Goal: Task Accomplishment & Management: Manage account settings

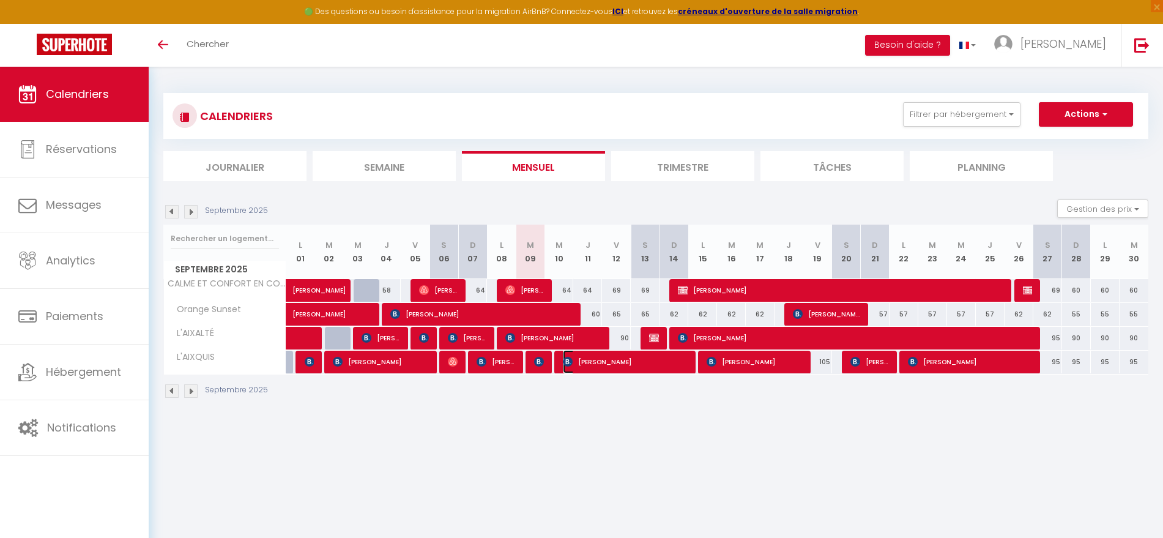
click at [601, 367] on span "[PERSON_NAME]" at bounding box center [625, 361] width 125 height 23
select select "OK"
select select "KO"
select select "1"
select select "0"
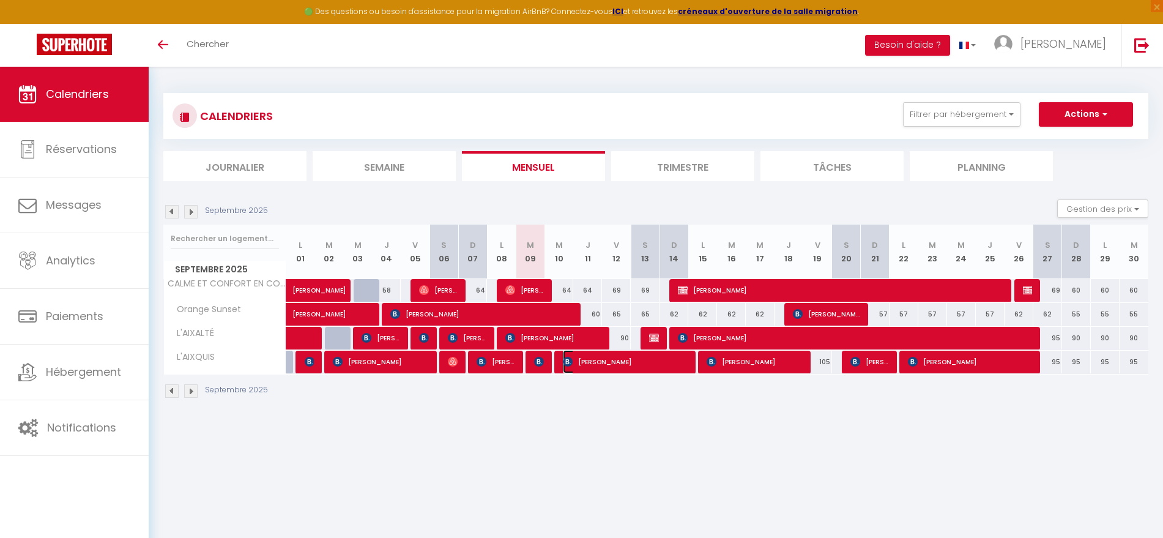
select select "1"
select select
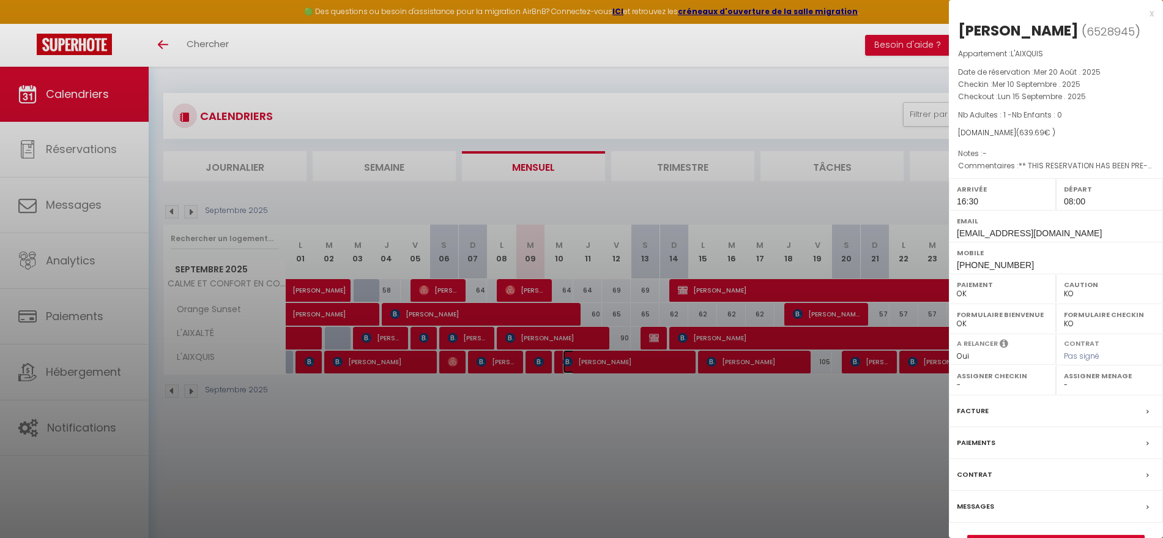
select select "23796"
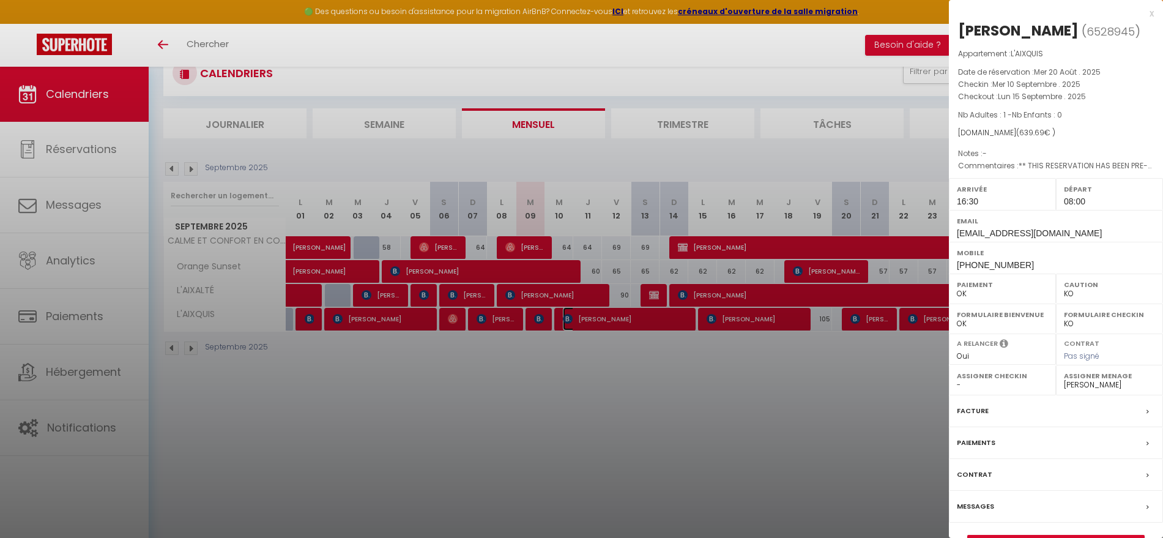
scroll to position [67, 0]
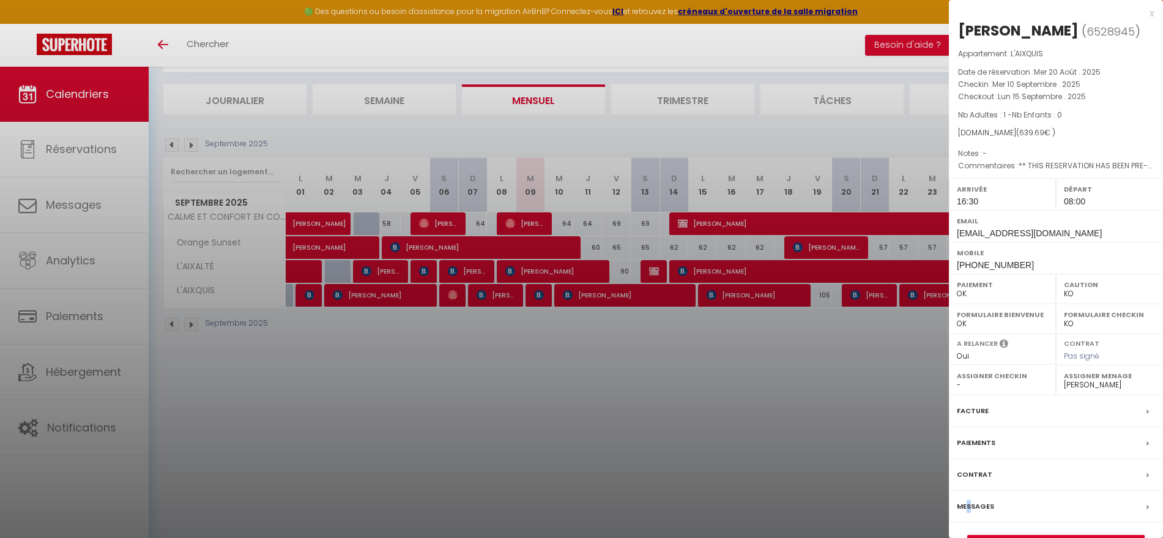
click at [969, 506] on label "Messages" at bounding box center [975, 506] width 37 height 13
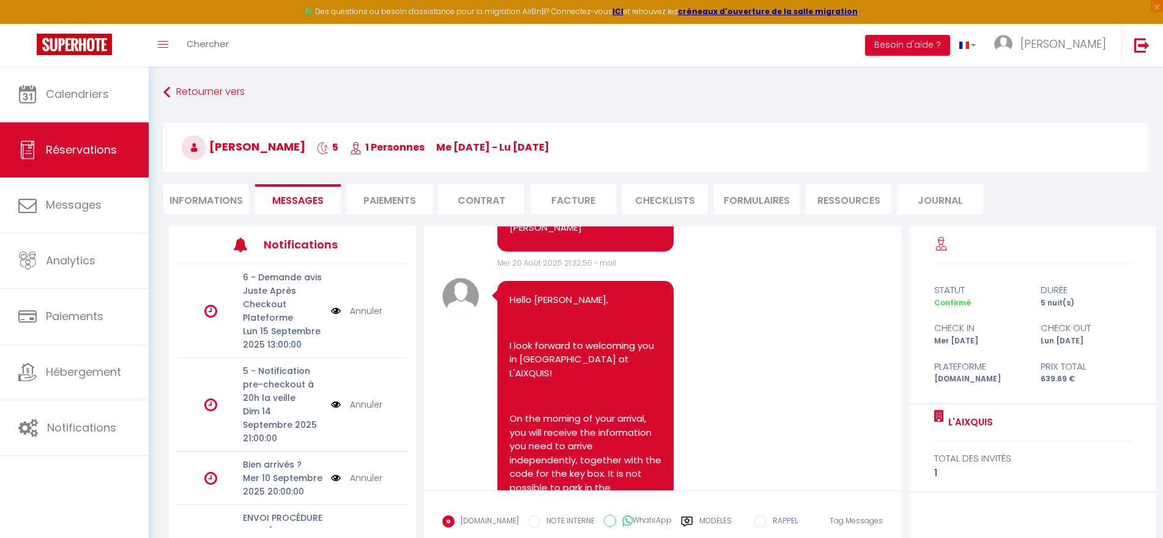
scroll to position [765, 0]
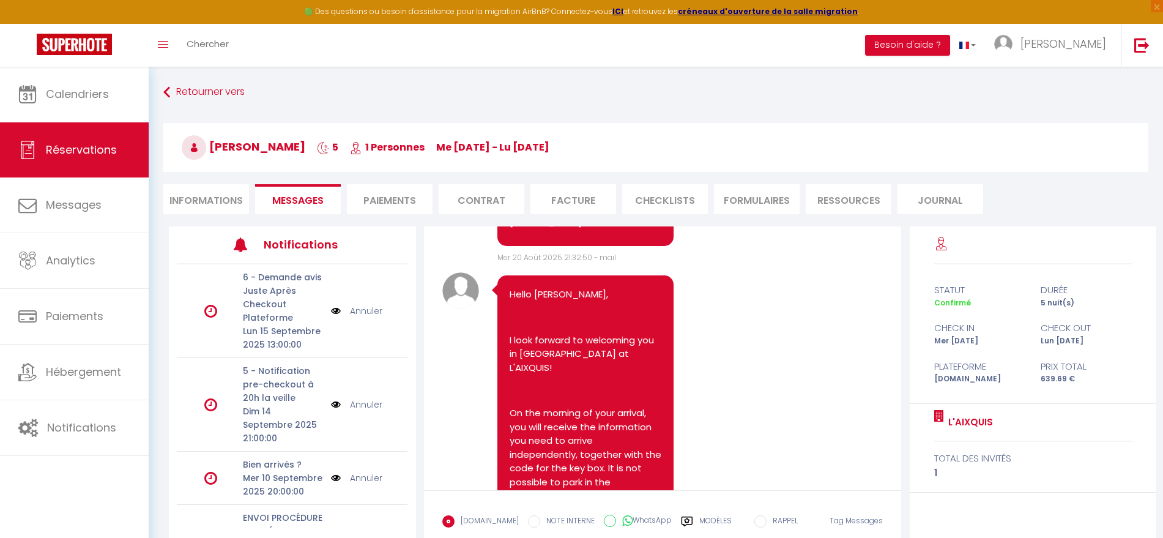
click at [192, 193] on li "Informations" at bounding box center [206, 199] width 86 height 30
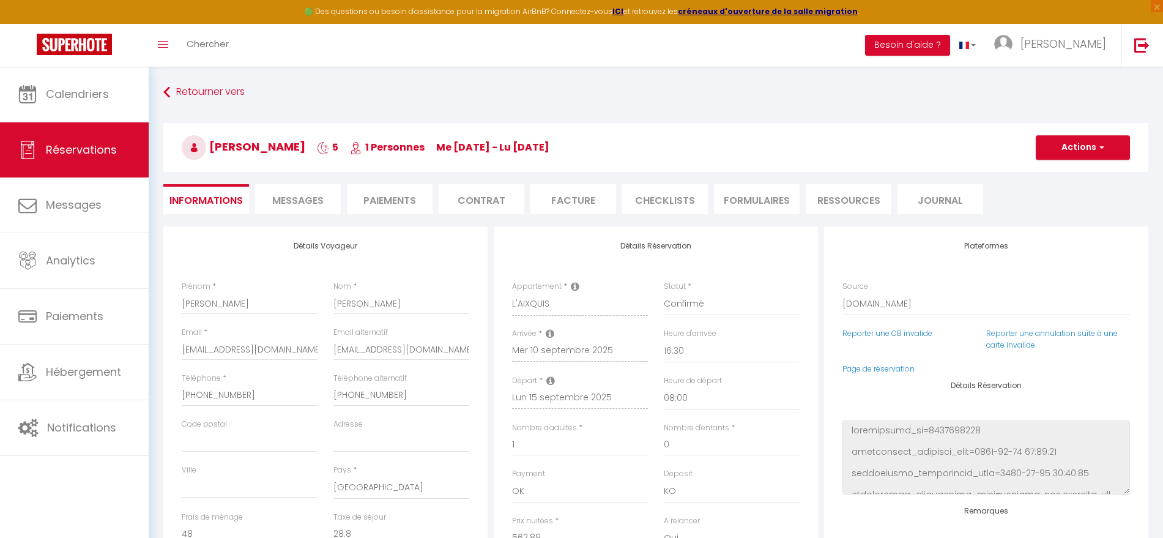
checkbox input "false"
